Goal: Information Seeking & Learning: Check status

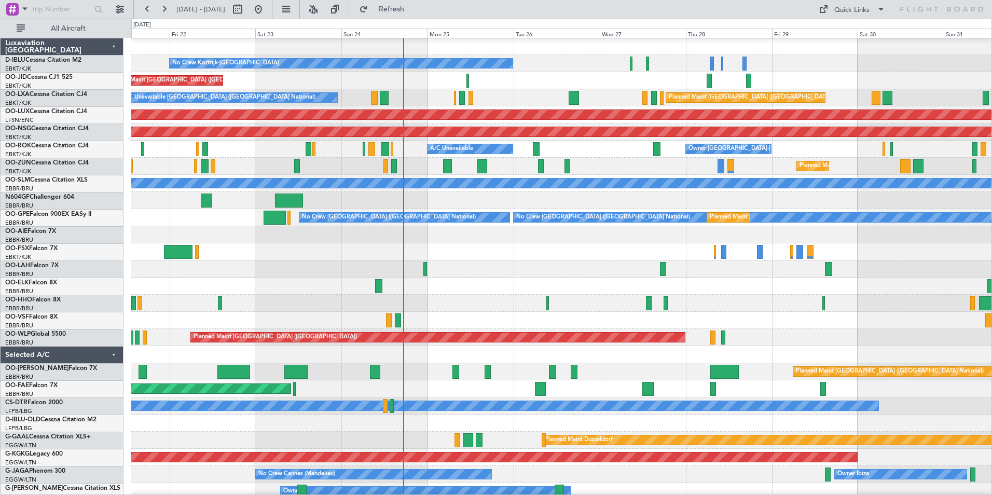
scroll to position [2, 0]
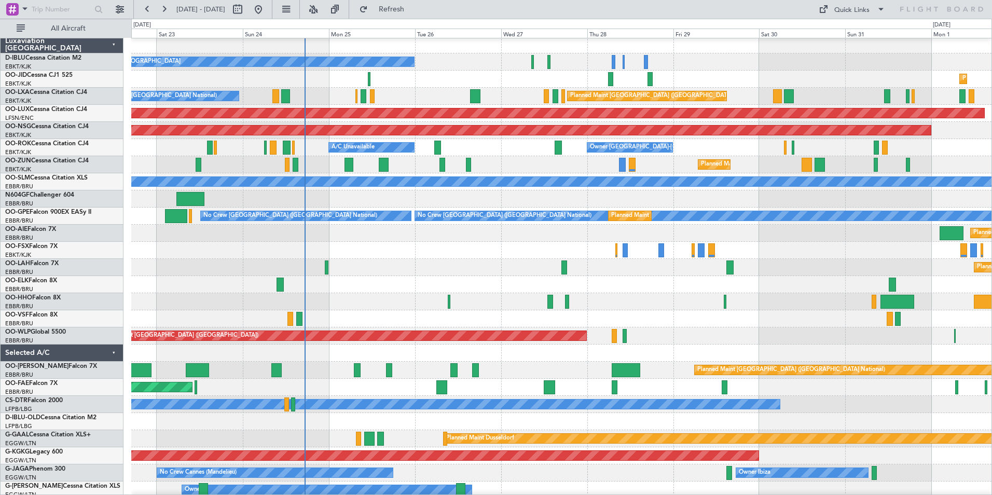
click at [500, 264] on div "Planned Maint [PERSON_NAME]-[GEOGRAPHIC_DATA][PERSON_NAME] ([GEOGRAPHIC_DATA][P…" at bounding box center [561, 267] width 860 height 17
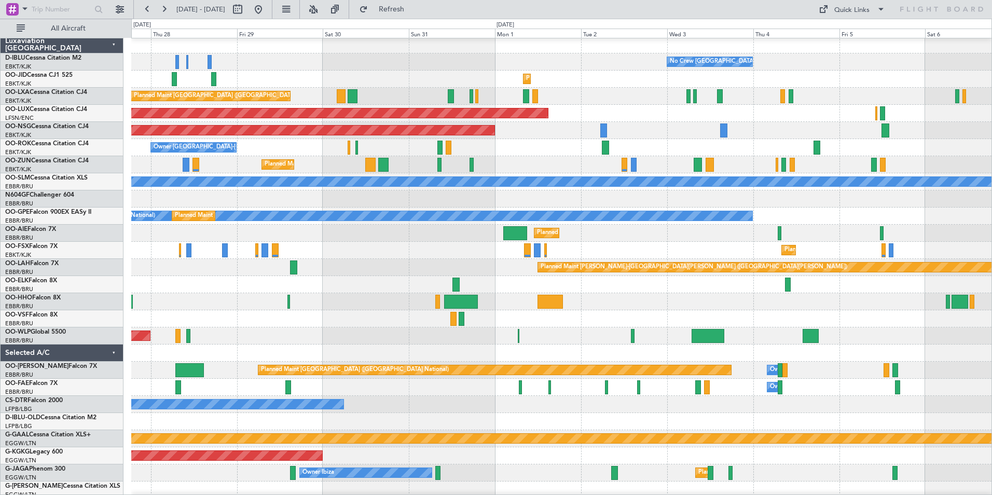
click at [355, 253] on div "Planned Maint Kortrijk-[GEOGRAPHIC_DATA] Planned Maint [GEOGRAPHIC_DATA]-[GEOGR…" at bounding box center [561, 250] width 860 height 17
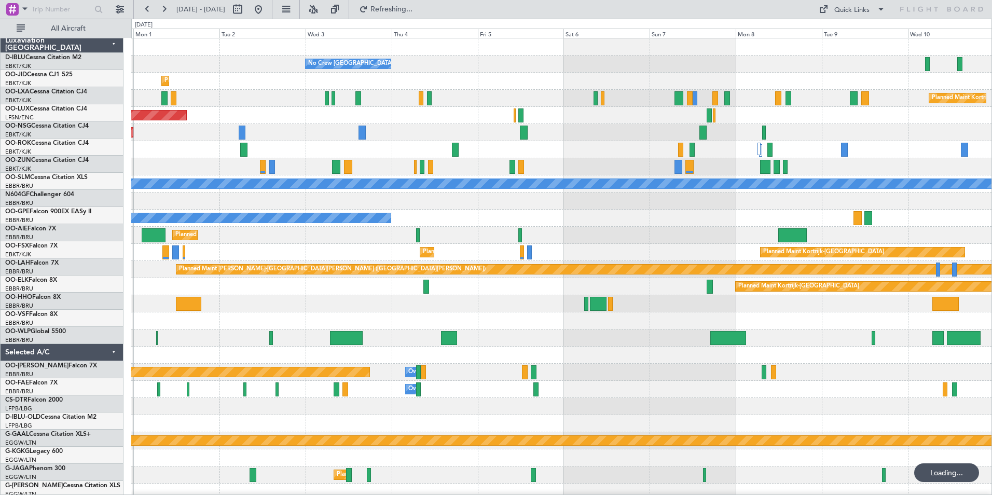
scroll to position [0, 0]
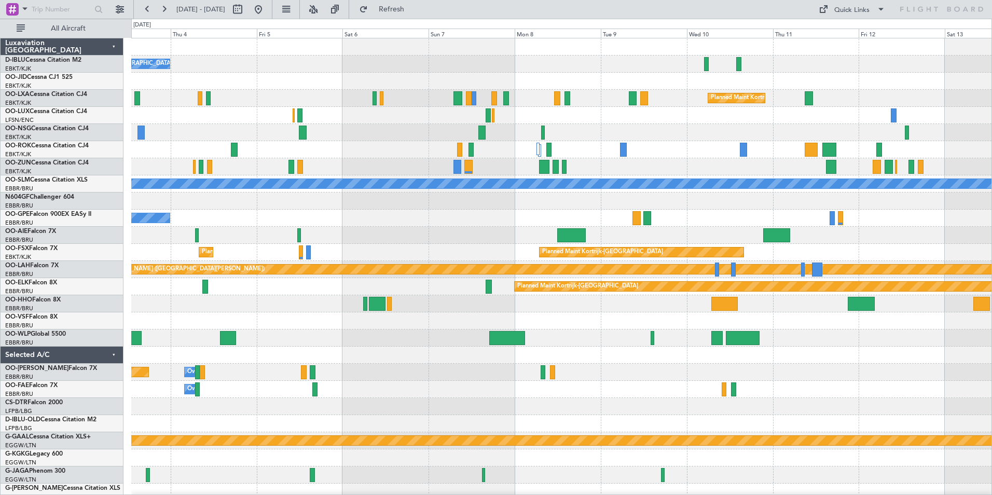
click at [344, 235] on div "Planned Maint [GEOGRAPHIC_DATA] ([GEOGRAPHIC_DATA])" at bounding box center [561, 235] width 860 height 17
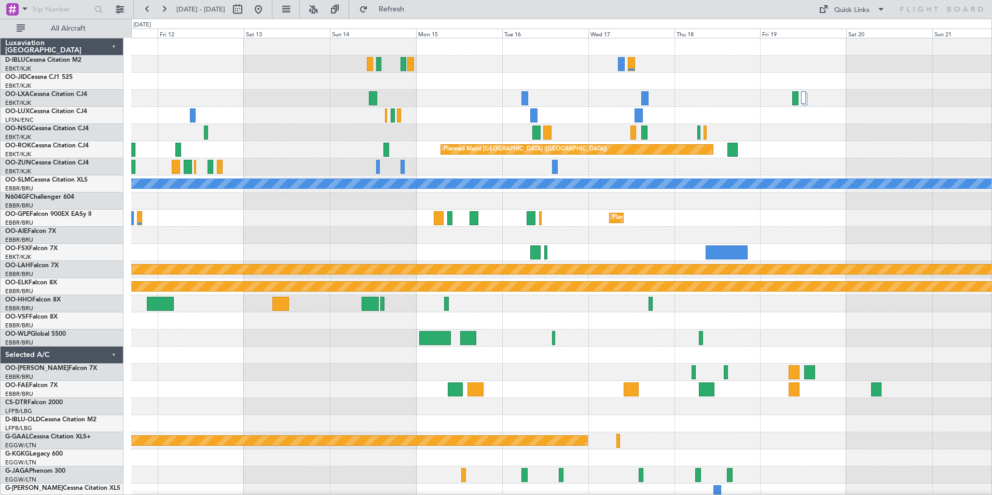
click at [146, 240] on div at bounding box center [561, 235] width 860 height 17
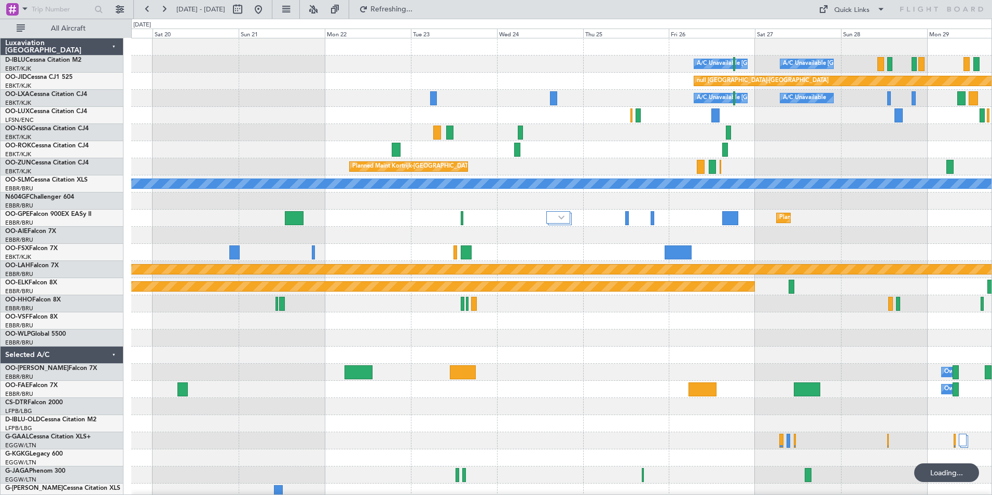
click at [392, 244] on div "A/C Unavailable [GEOGRAPHIC_DATA] ([GEOGRAPHIC_DATA] National) A/C Unavailable …" at bounding box center [561, 380] width 860 height 685
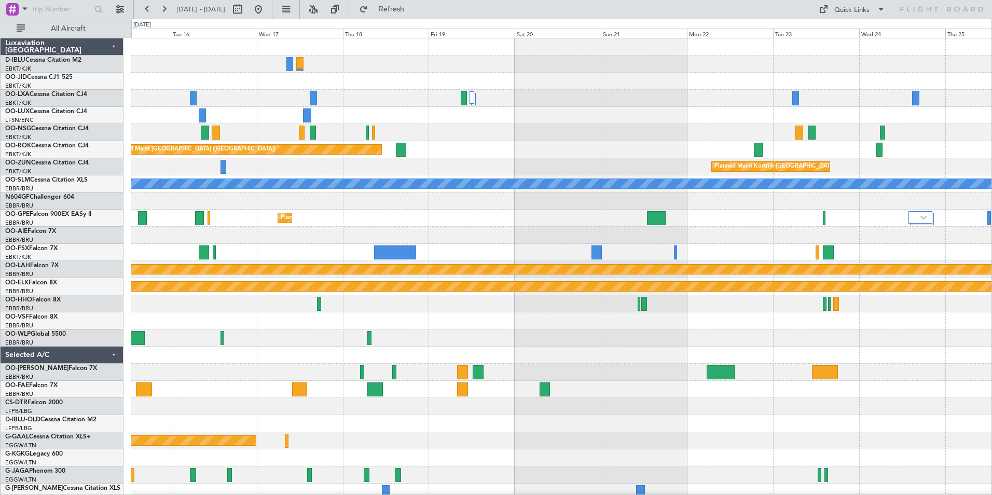
click at [988, 265] on div "A/C Unavailable [GEOGRAPHIC_DATA] ([GEOGRAPHIC_DATA] National) A/C Unavailable …" at bounding box center [561, 363] width 860 height 650
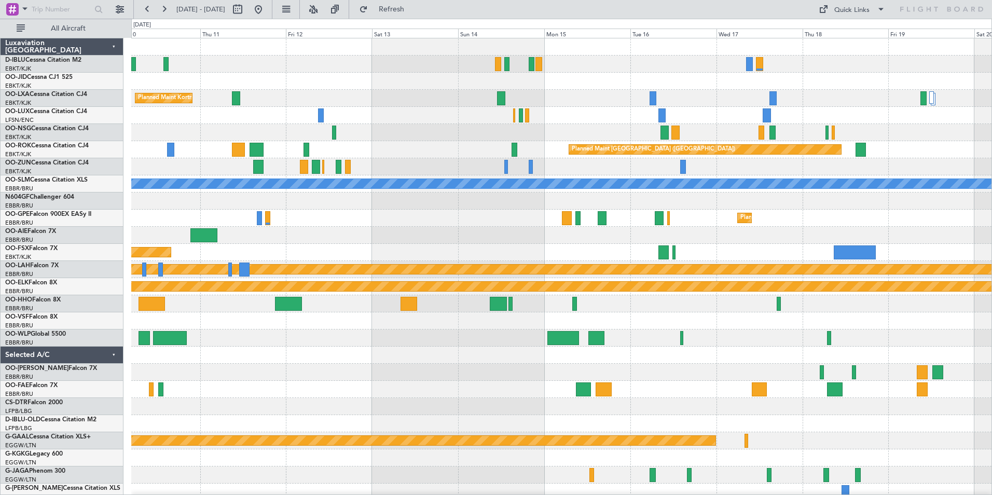
click at [745, 253] on div "Planned Maint Kortrijk-[GEOGRAPHIC_DATA]" at bounding box center [561, 252] width 860 height 17
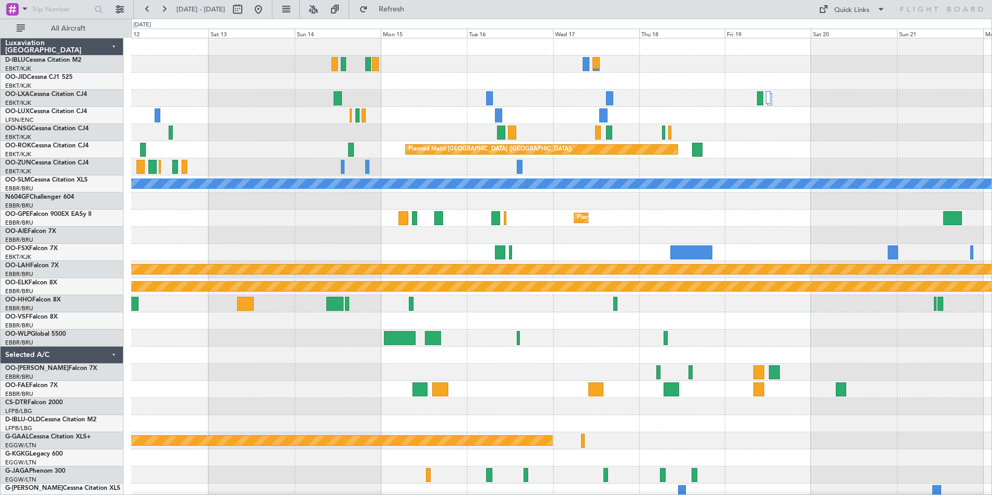
click at [173, 249] on div "Planned Maint Kortrijk-[GEOGRAPHIC_DATA] Planned Maint [GEOGRAPHIC_DATA] ([GEOG…" at bounding box center [561, 380] width 860 height 685
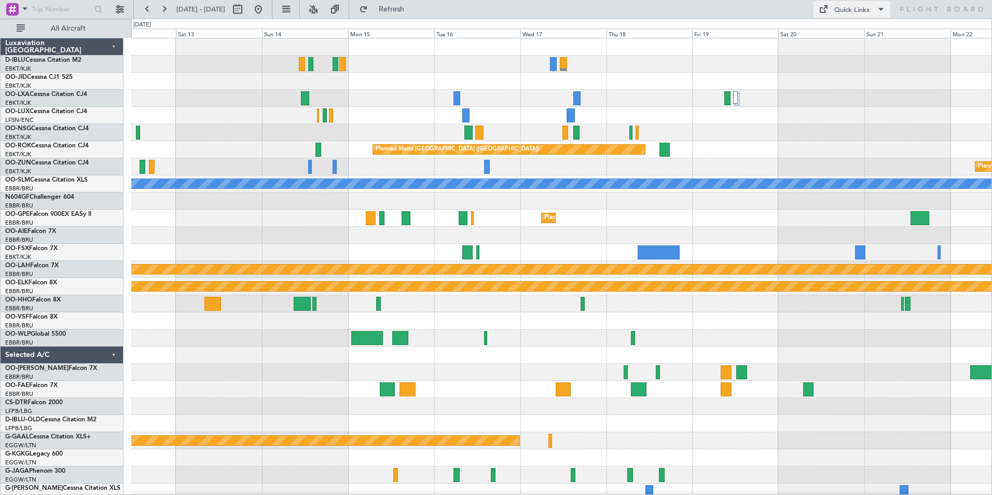
click at [852, 15] on div "Quick Links" at bounding box center [851, 10] width 35 height 10
click at [850, 36] on button "Trip Builder" at bounding box center [852, 34] width 78 height 25
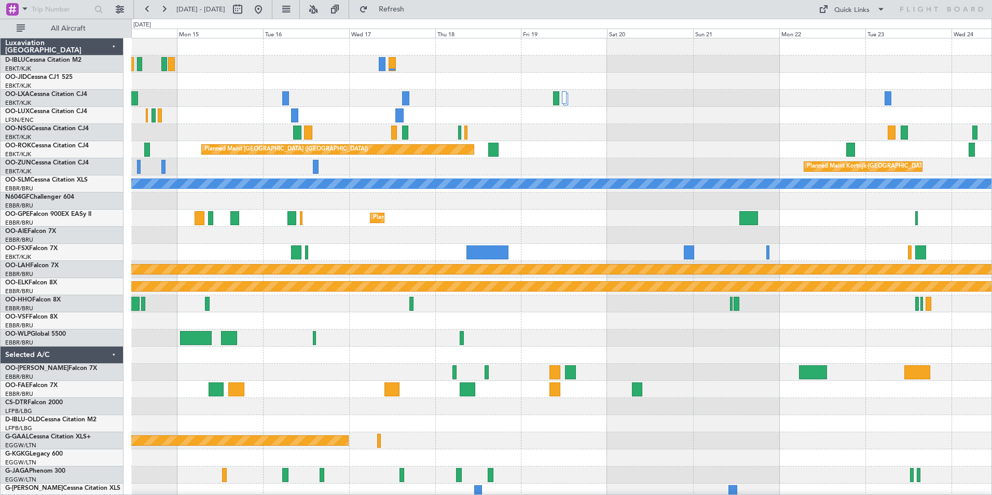
click at [293, 316] on div at bounding box center [561, 320] width 860 height 17
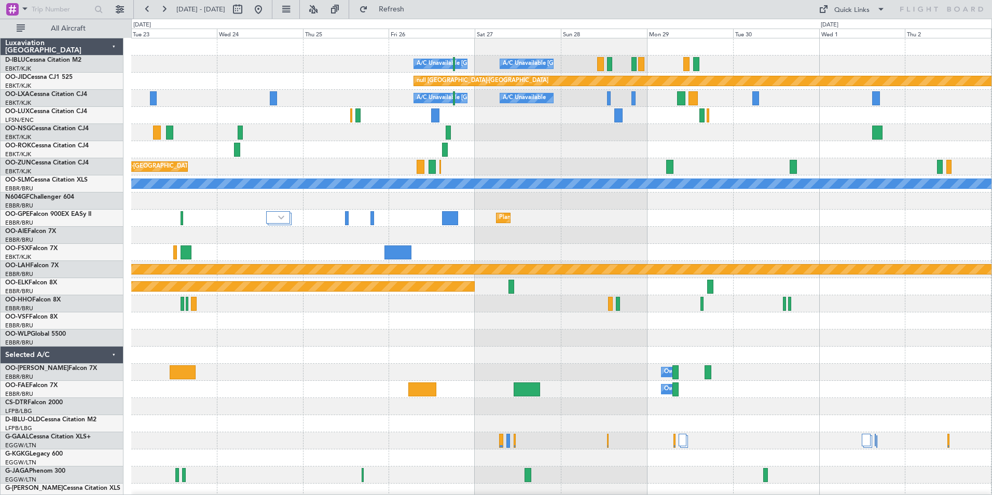
click at [208, 374] on div "A/C Unavailable [GEOGRAPHIC_DATA] ([GEOGRAPHIC_DATA] National) A/C Unavailable …" at bounding box center [561, 380] width 860 height 685
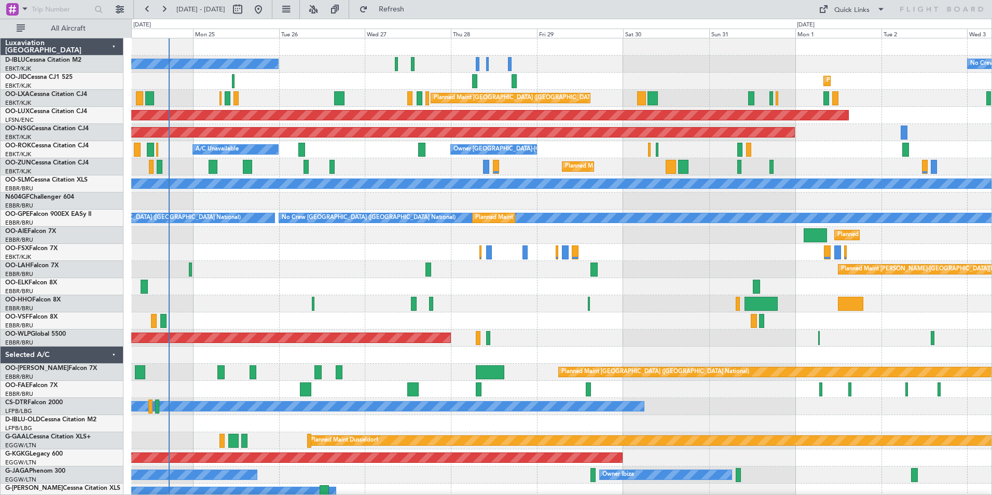
click at [0, 286] on html "[DATE] - [DATE] Refresh Quick Links All Aircraft No Crew Kortrijk-[GEOGRAPHIC_D…" at bounding box center [496, 247] width 992 height 495
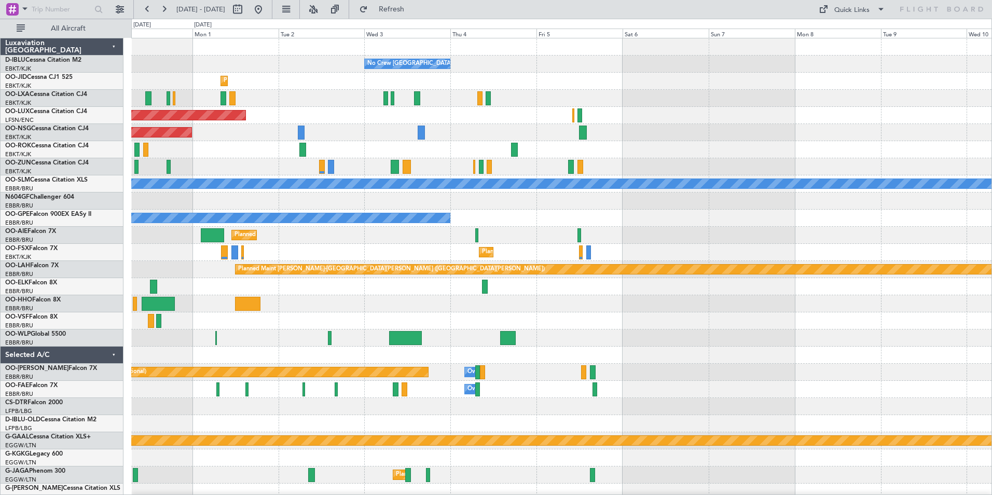
click at [0, 289] on html "[DATE] - [DATE] Refresh Quick Links All Aircraft No Crew [GEOGRAPHIC_DATA] (Bru…" at bounding box center [496, 247] width 992 height 495
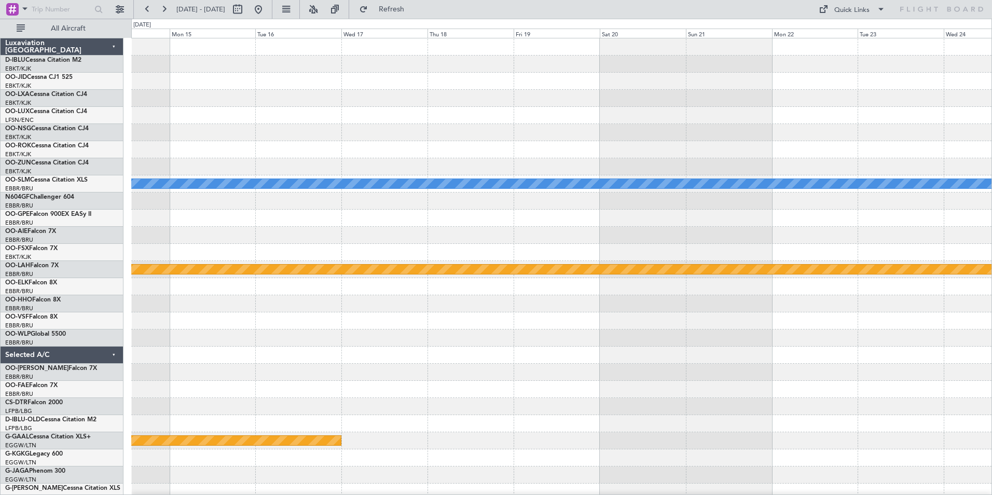
click at [0, 293] on html "[DATE] - [DATE] Refresh Quick Links All Aircraft A/C Unavailable [GEOGRAPHIC_DA…" at bounding box center [496, 247] width 992 height 495
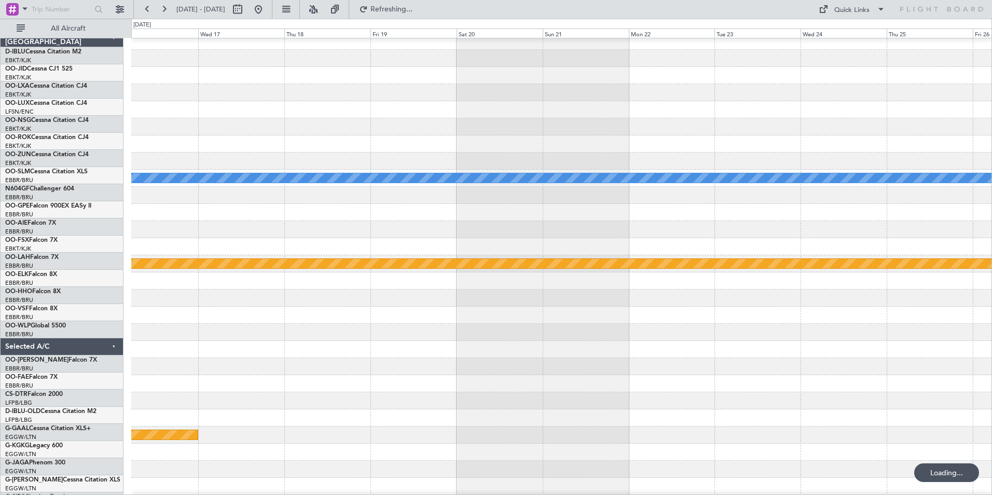
click at [245, 342] on div at bounding box center [561, 349] width 860 height 17
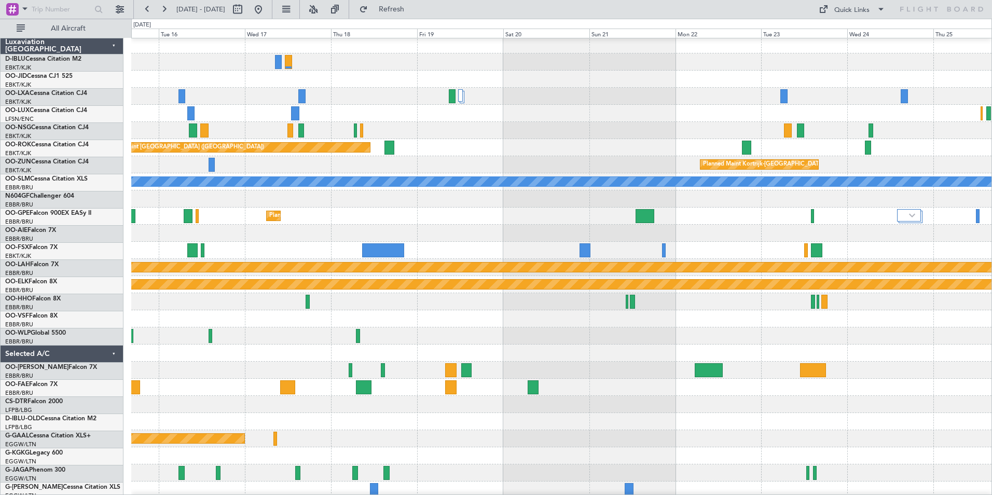
scroll to position [3, 0]
click at [991, 308] on html "[DATE] - [DATE] Refresh Quick Links All Aircraft A/C Unavailable [GEOGRAPHIC_DA…" at bounding box center [496, 247] width 992 height 495
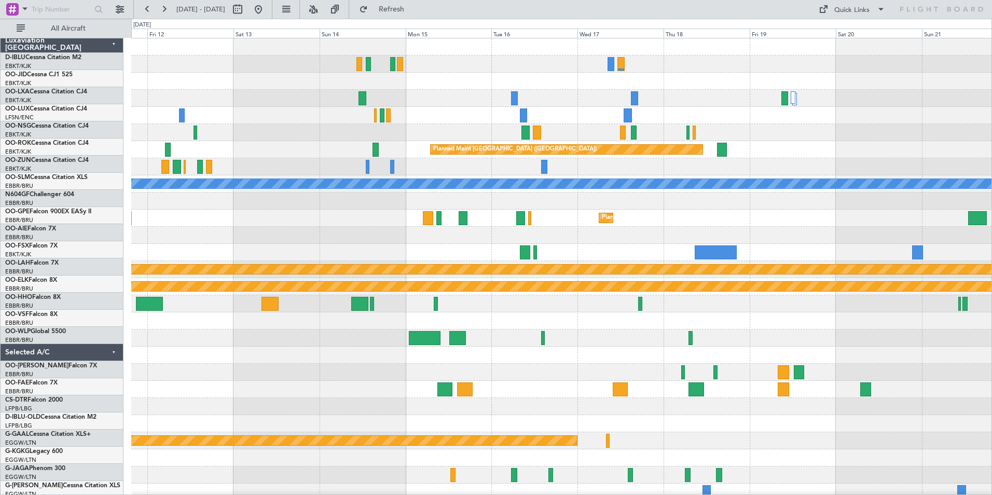
scroll to position [0, 0]
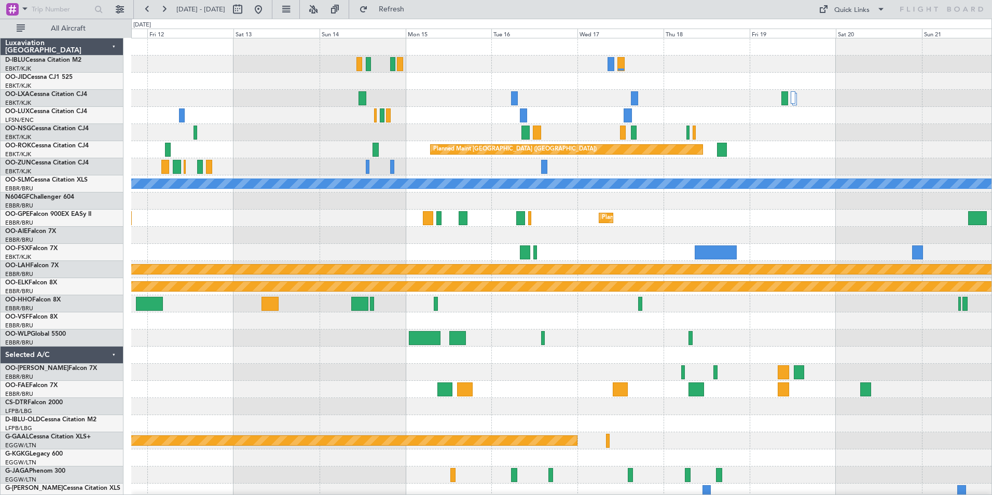
click at [770, 303] on div "Planned Maint Kortrijk-[GEOGRAPHIC_DATA] Planned Maint [GEOGRAPHIC_DATA] ([GEOG…" at bounding box center [561, 363] width 860 height 650
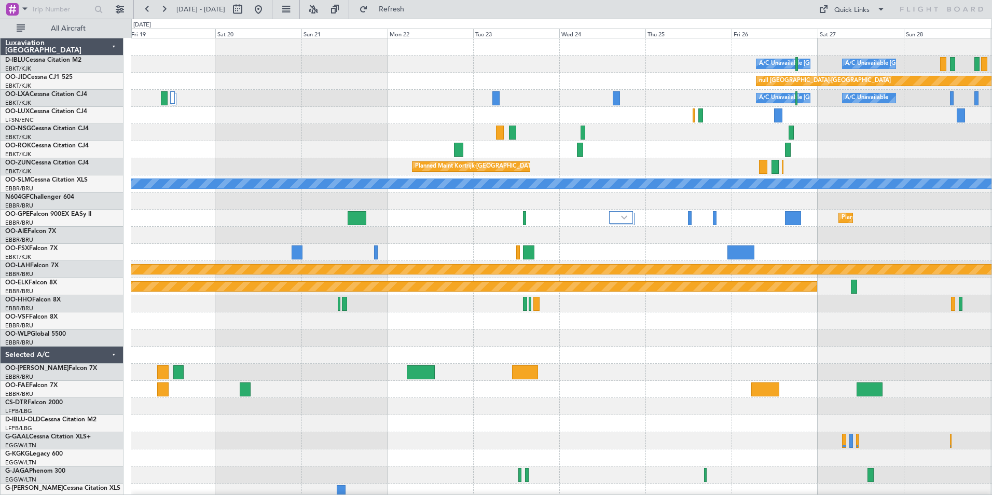
click at [0, 328] on html "[DATE] - [DATE] Refresh Quick Links All Aircraft A/C Unavailable [GEOGRAPHIC_DA…" at bounding box center [496, 247] width 992 height 495
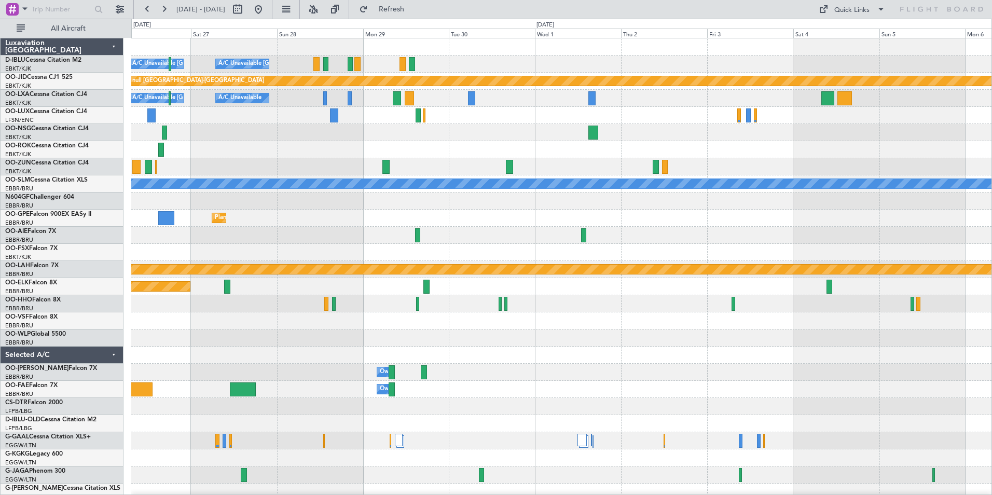
click at [0, 339] on html "[DATE] - [DATE] Refresh Quick Links All Aircraft A/C Unavailable [GEOGRAPHIC_DA…" at bounding box center [496, 247] width 992 height 495
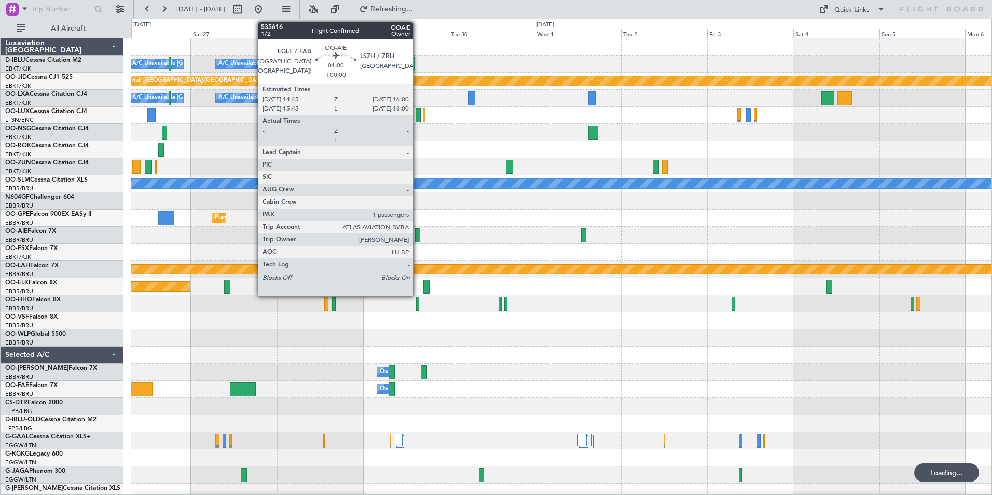
click at [418, 237] on div at bounding box center [417, 235] width 5 height 14
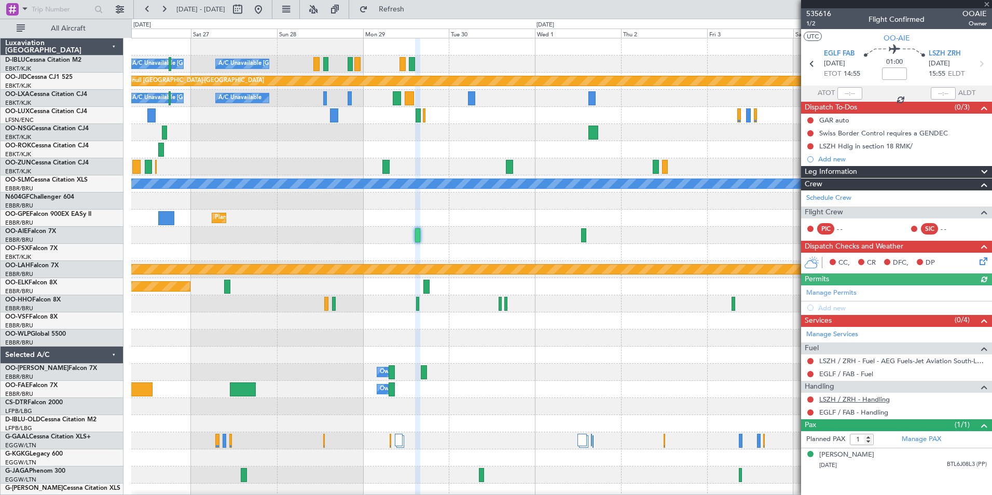
click at [852, 399] on link "LSZH / ZRH - Handling" at bounding box center [854, 399] width 71 height 9
click at [832, 415] on mat-tooltip-component "Not Requested" at bounding box center [810, 428] width 59 height 27
click at [828, 410] on link "EGLF / FAB - Handling" at bounding box center [853, 412] width 69 height 9
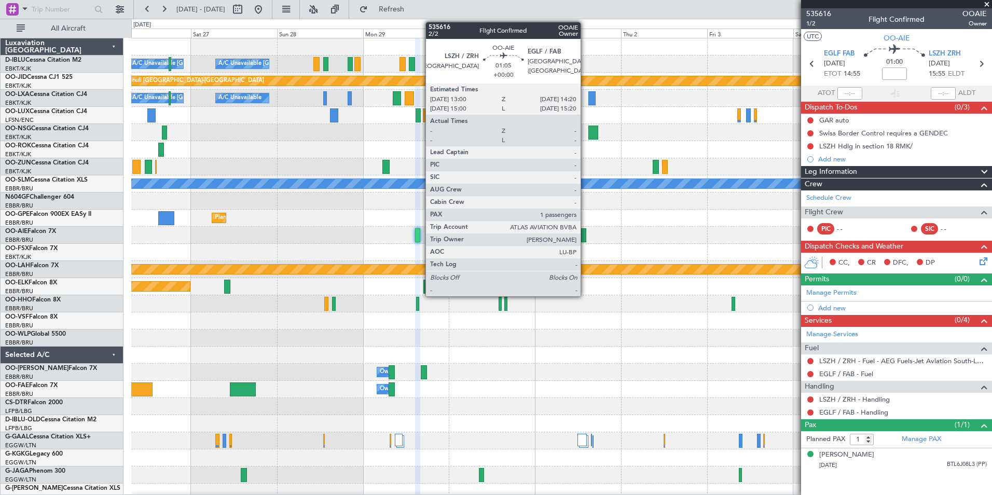
click at [585, 238] on div at bounding box center [583, 235] width 5 height 14
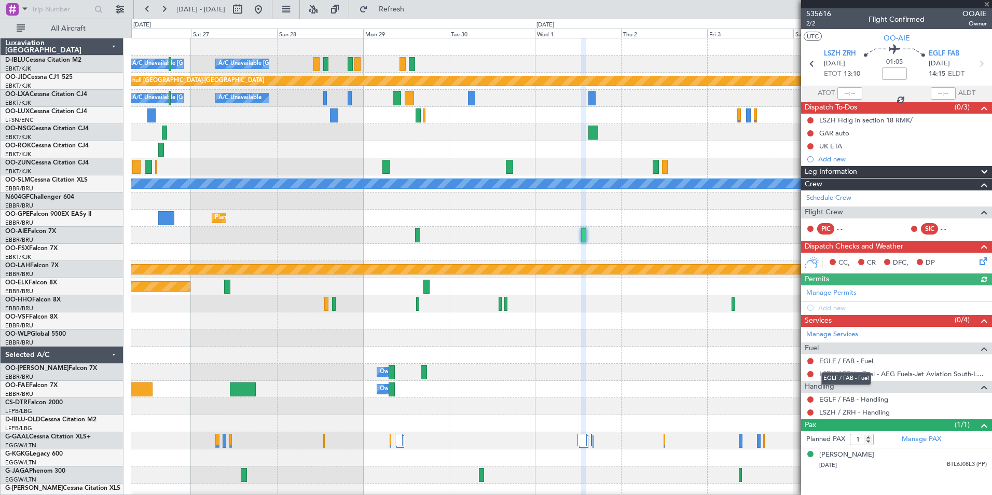
click at [847, 360] on link "EGLF / FAB - Fuel" at bounding box center [846, 360] width 54 height 9
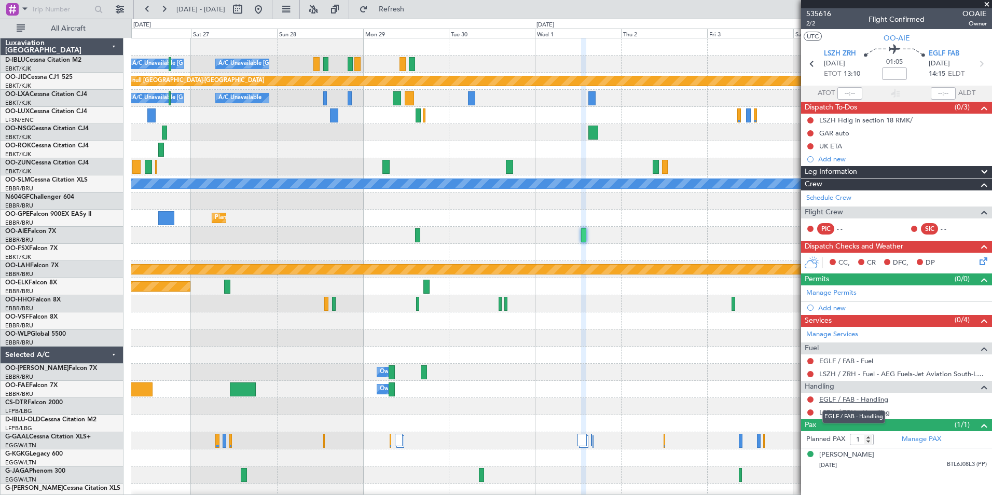
click at [846, 401] on link "EGLF / FAB - Handling" at bounding box center [853, 399] width 69 height 9
click at [863, 408] on link "LSZH / ZRH - Handling" at bounding box center [854, 412] width 71 height 9
click at [821, 12] on span "535616" at bounding box center [818, 13] width 25 height 11
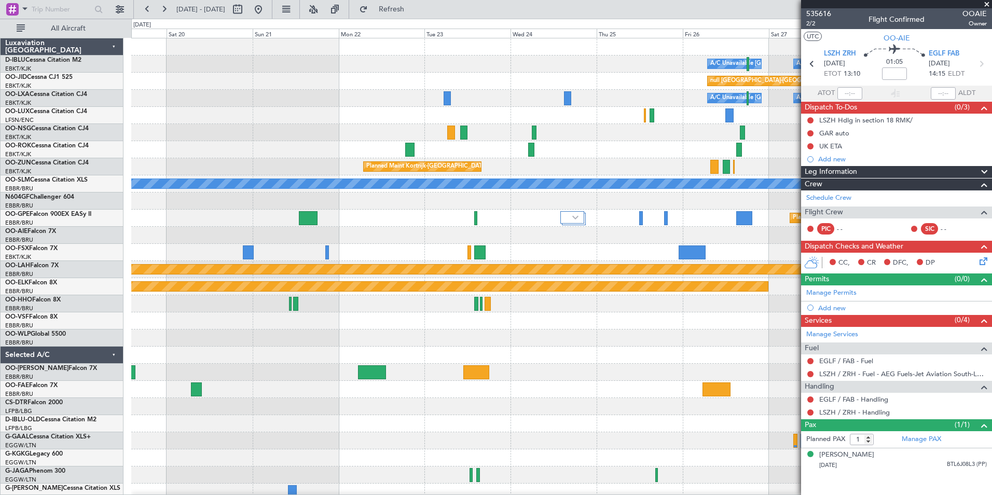
click at [869, 301] on fb-app "26 Sep 2025 - 06 Oct 2025 Refresh Quick Links All Aircraft A/C Unavailable Brus…" at bounding box center [496, 251] width 992 height 487
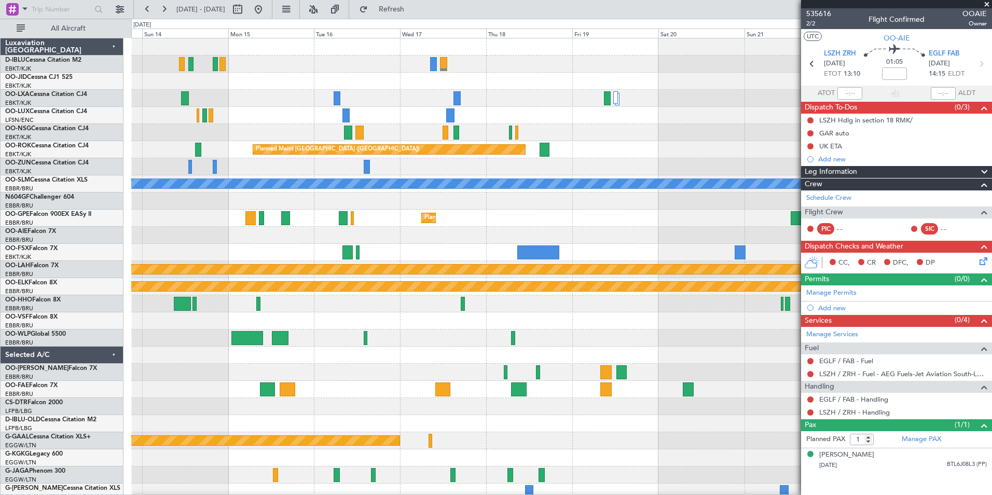
click at [941, 319] on fb-app "26 Sep 2025 - 06 Oct 2025 Refresh Quick Links All Aircraft A/C Unavailable Brus…" at bounding box center [496, 251] width 992 height 487
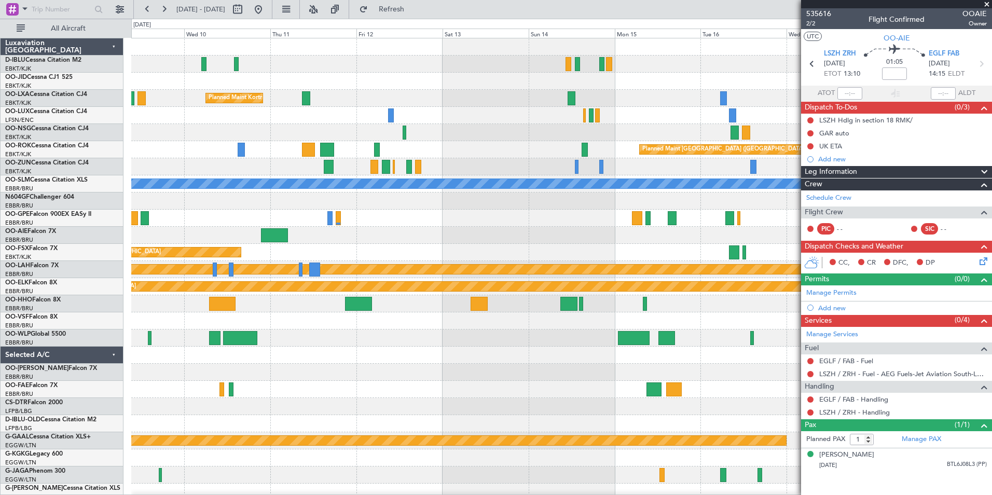
click at [597, 341] on div "Planned Maint Kortrijk-Wevelgem Planned Maint Paris (Le Bourget) A/C Unavailabl…" at bounding box center [561, 363] width 860 height 650
click at [988, 2] on span at bounding box center [986, 4] width 10 height 9
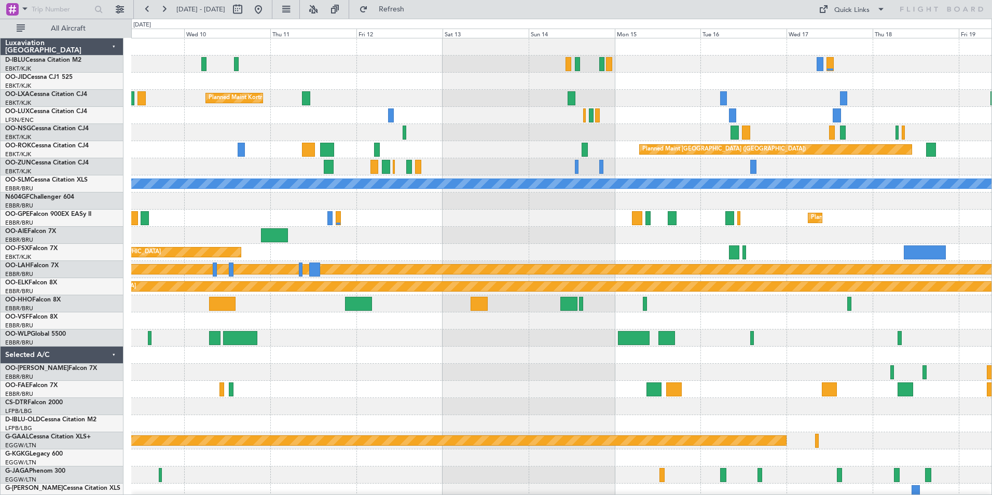
type input "0"
click at [862, 17] on button "Quick Links" at bounding box center [851, 9] width 77 height 17
click at [866, 38] on button "Trip Builder" at bounding box center [852, 34] width 78 height 25
click at [899, 378] on div "Planned Maint Kortrijk-Wevelgem Planned Maint Paris (Le Bourget) A/C Unavailabl…" at bounding box center [561, 389] width 860 height 702
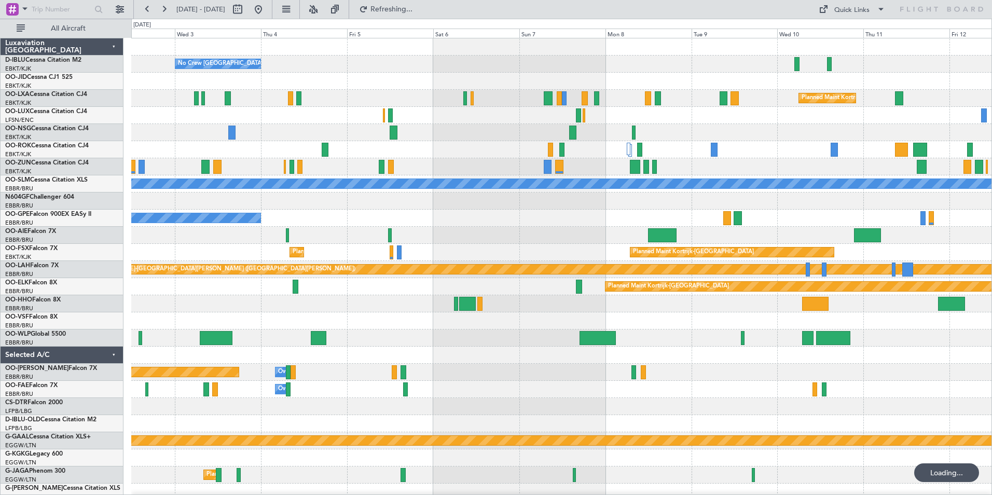
click at [991, 387] on html "09 Sep 2025 - 19 Sep 2025 Refreshing... Quick Links All Aircraft No Crew Brusse…" at bounding box center [496, 247] width 992 height 495
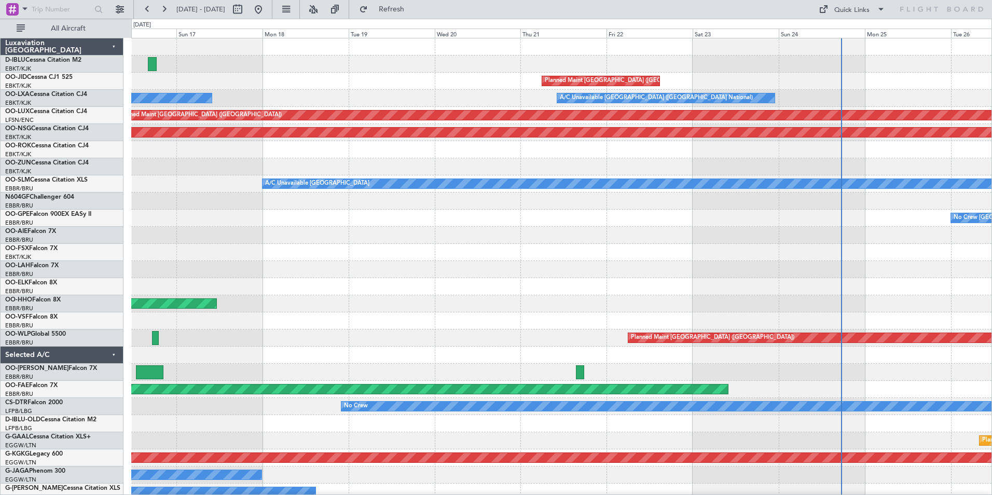
click at [817, 320] on div "Planned Maint Paris (Le Bourget) A/C Unavailable Brussels (Brussels National) N…" at bounding box center [561, 389] width 860 height 702
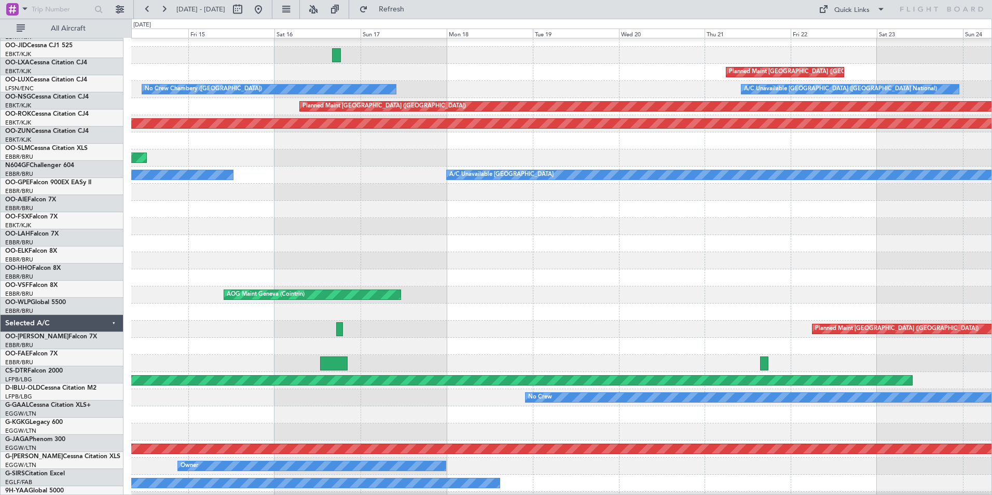
click at [22, 276] on div "No Crew Brussels (Brussels National) Planned Maint Paris (Le Bourget) A/C Unava…" at bounding box center [496, 257] width 992 height 476
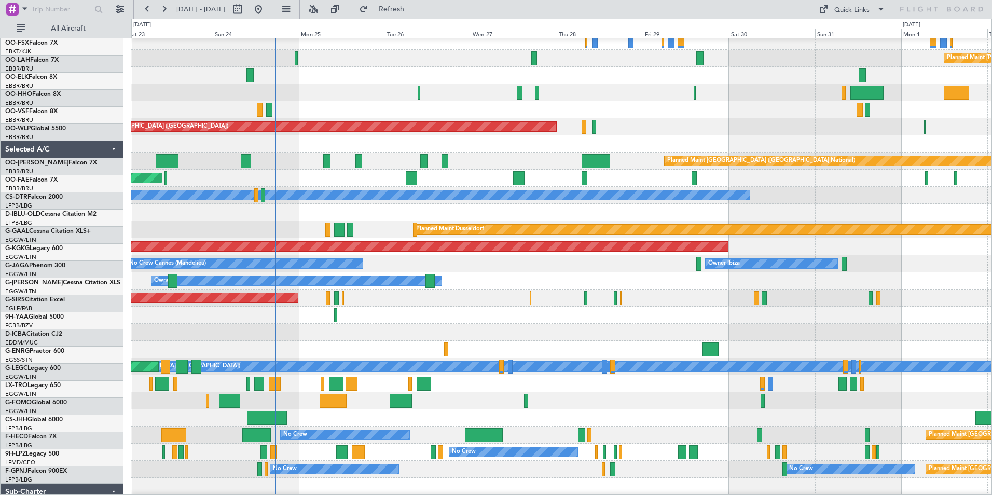
scroll to position [245, 0]
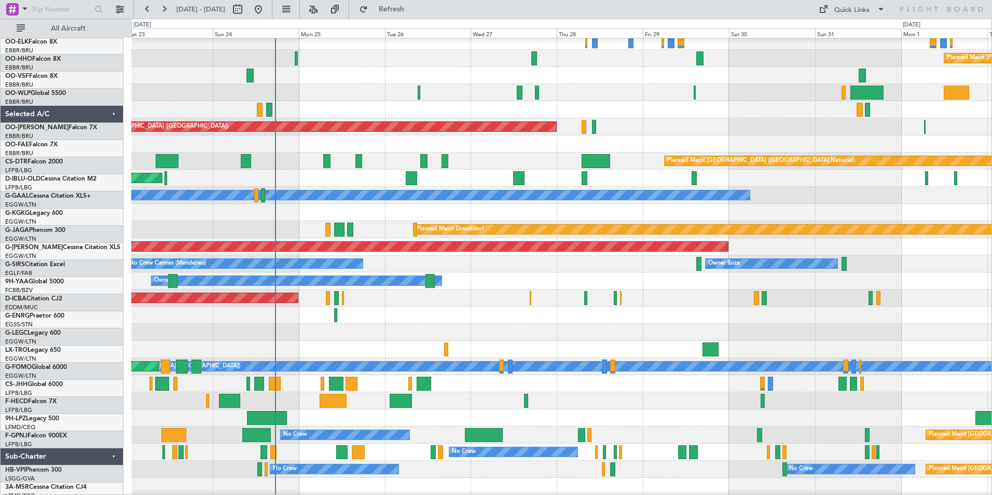
click at [597, 89] on div "Planned Maint London (Farnborough) Planned Maint Kortrijk-Wevelgem Planned Main…" at bounding box center [561, 178] width 860 height 702
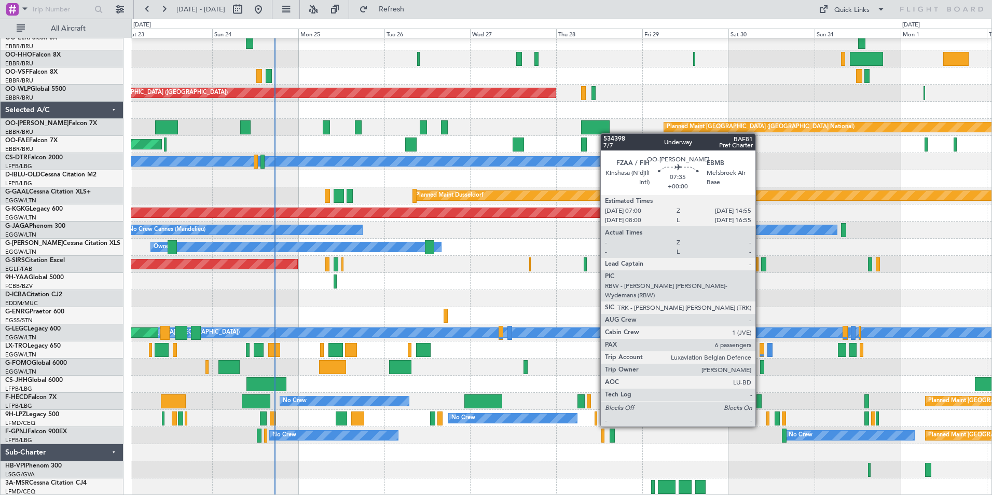
click at [605, 132] on div "Planned Maint Alton-st Louis (St Louis Regl) Planned Maint Berlin (Brandenburg)…" at bounding box center [561, 145] width 860 height 702
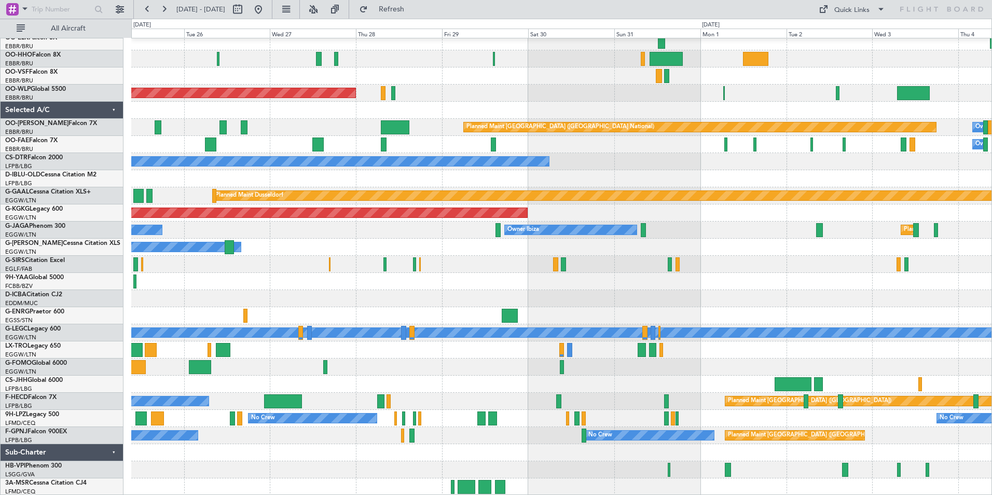
click at [423, 223] on div "Planned Maint Alton-st Louis (St Louis Regl) Planned Maint Berlin (Brandenburg)…" at bounding box center [561, 145] width 860 height 702
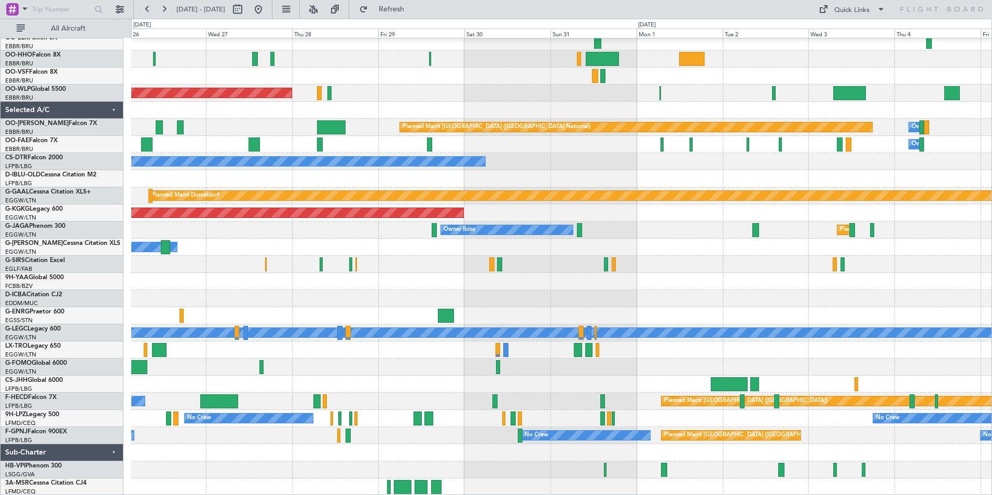
click at [802, 463] on div at bounding box center [561, 469] width 860 height 17
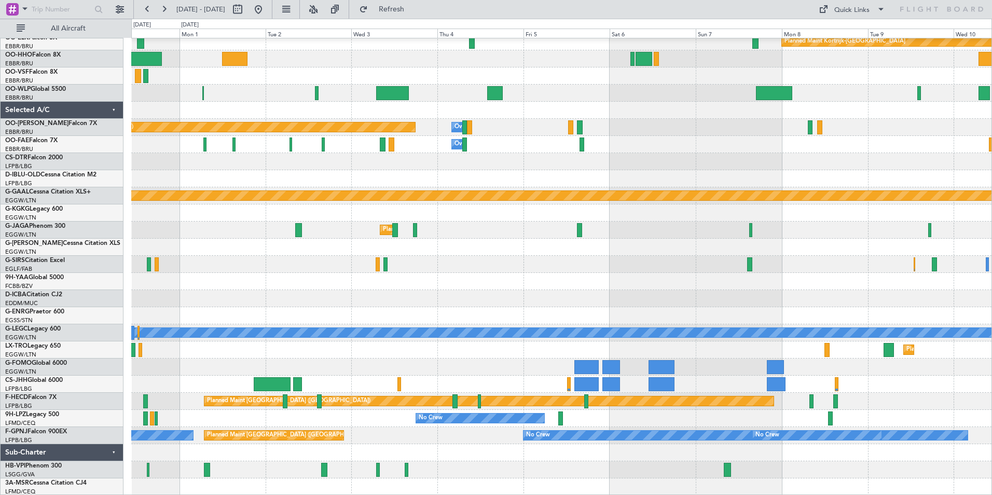
click at [389, 342] on div "Planned Maint Alton-st Louis (St Louis Regl) Planned Maint Kortrijk-Wevelgem Pl…" at bounding box center [561, 145] width 860 height 702
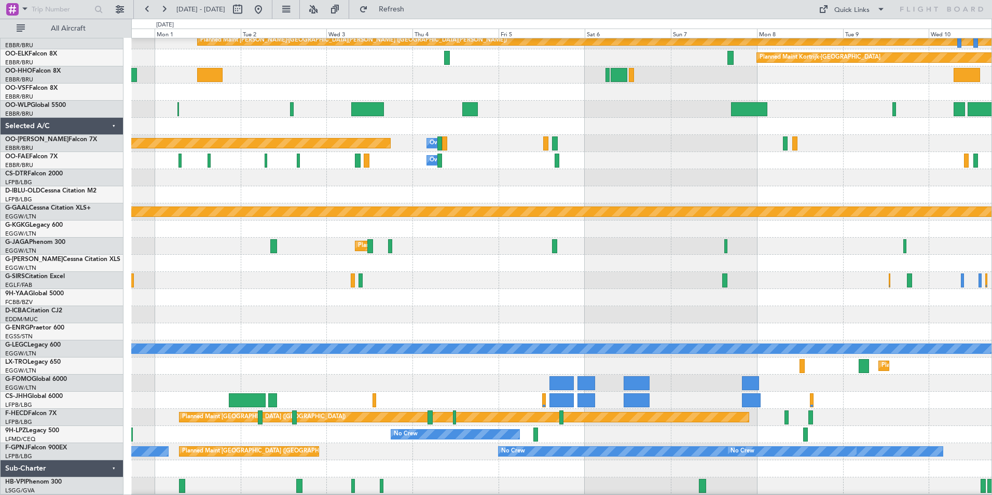
scroll to position [228, 0]
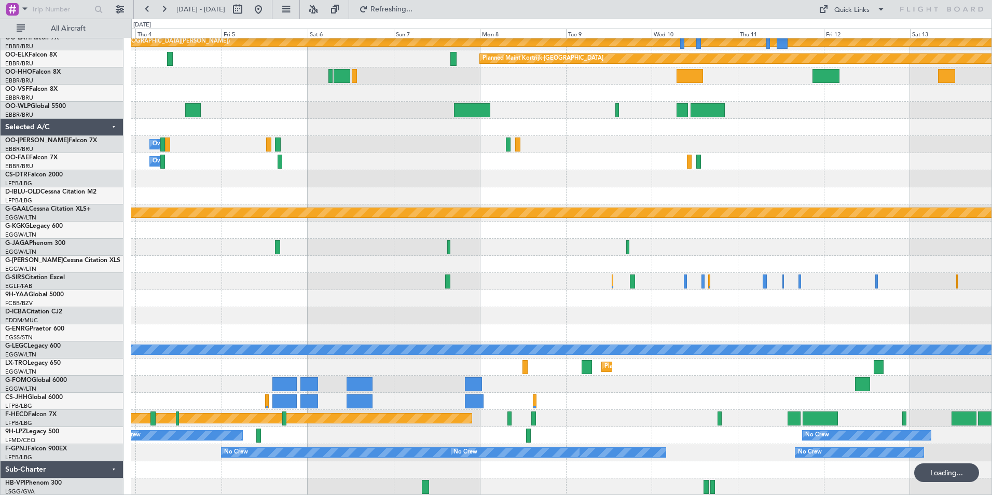
click at [477, 410] on div "Planned Maint Kortrijk-Wevelgem Planned Maint Kortrijk-Wevelgem Planned Maint A…" at bounding box center [561, 153] width 860 height 685
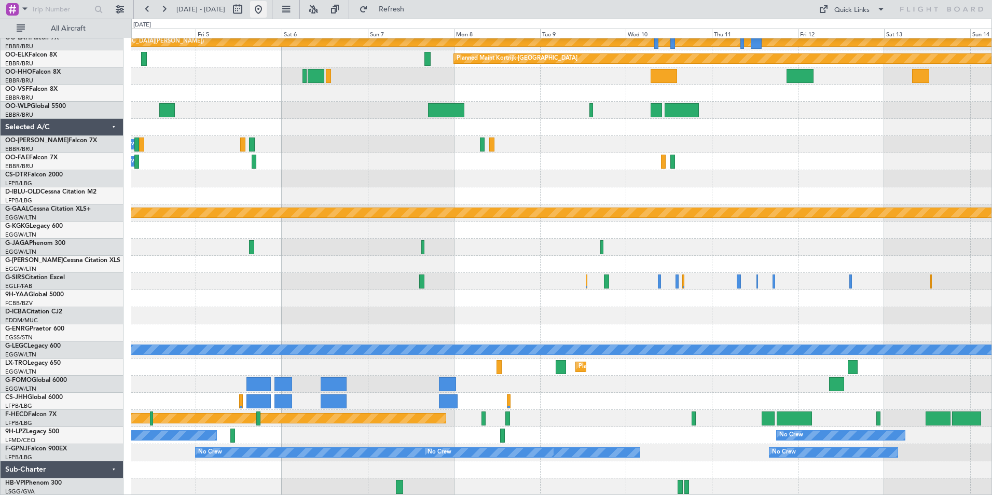
click at [267, 16] on button at bounding box center [258, 9] width 17 height 17
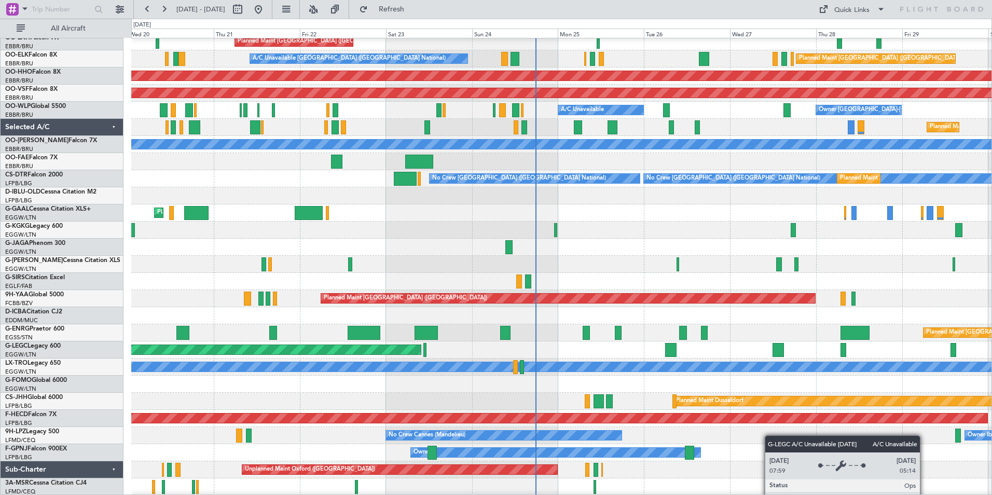
scroll to position [4, 0]
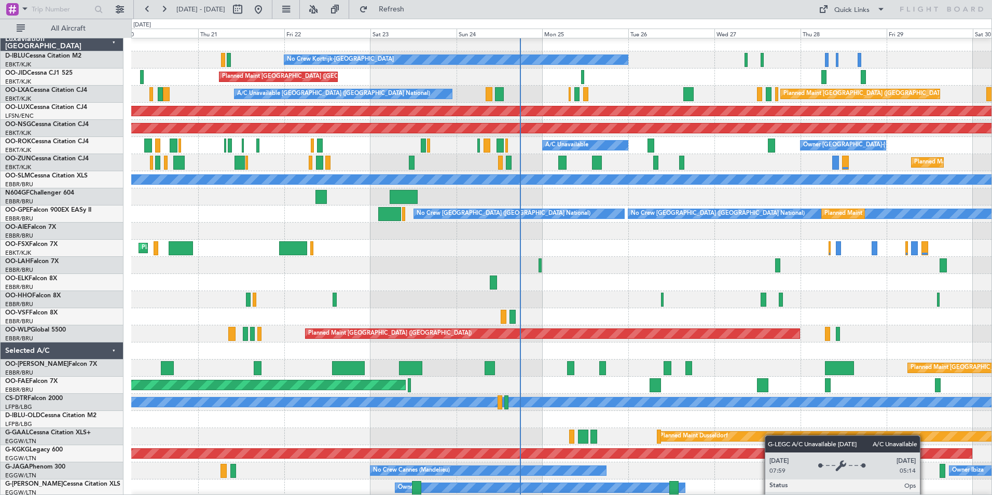
click at [746, 494] on html "19 Aug 2025 - 29 Aug 2025 Refresh Quick Links All Aircraft No Crew Kortrijk-Wev…" at bounding box center [496, 247] width 992 height 495
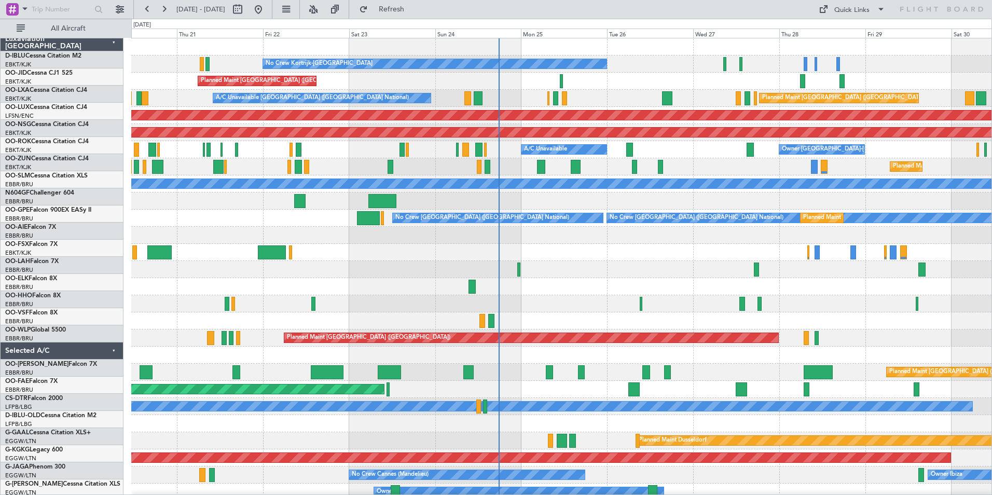
scroll to position [0, 0]
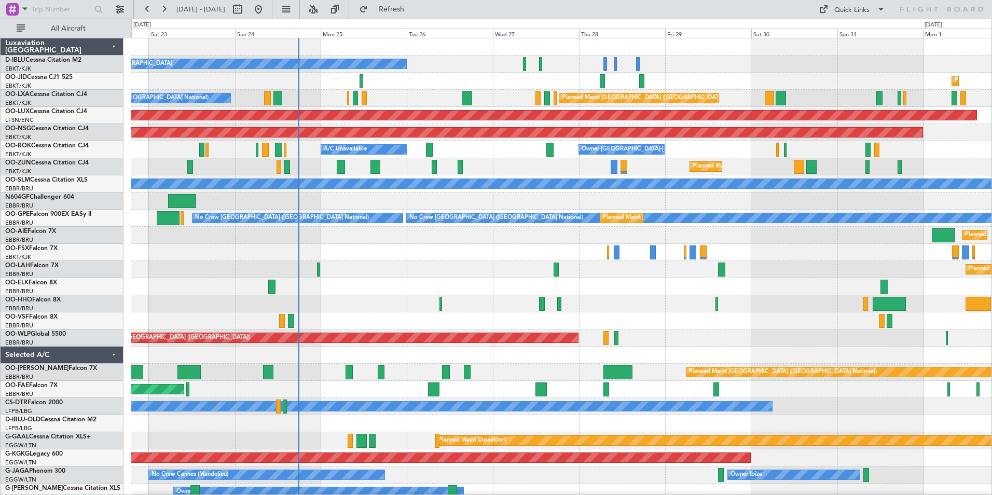
click at [473, 372] on div "No Crew Kortrijk-Wevelgem No Crew Brussels (Brussels National) Planned Maint Ko…" at bounding box center [561, 380] width 860 height 685
